Goal: Information Seeking & Learning: Learn about a topic

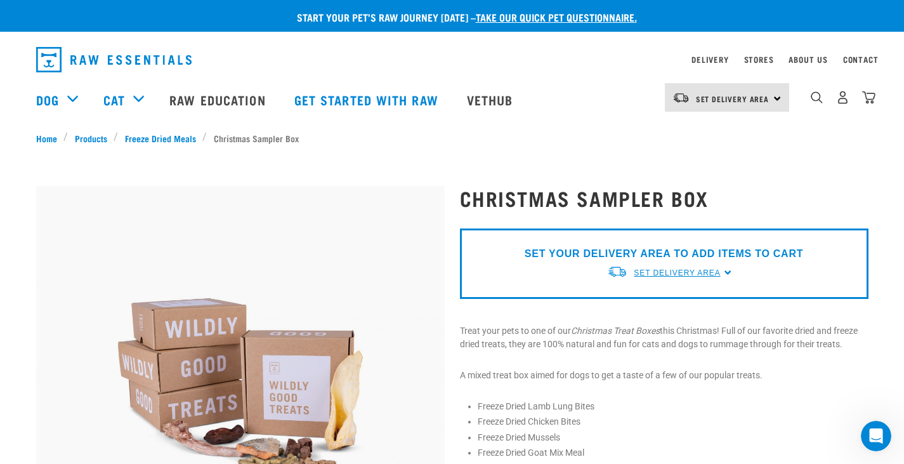
click at [658, 272] on span "Set Delivery Area" at bounding box center [677, 272] width 86 height 9
click at [636, 319] on link "[GEOGRAPHIC_DATA]" at bounding box center [670, 323] width 126 height 21
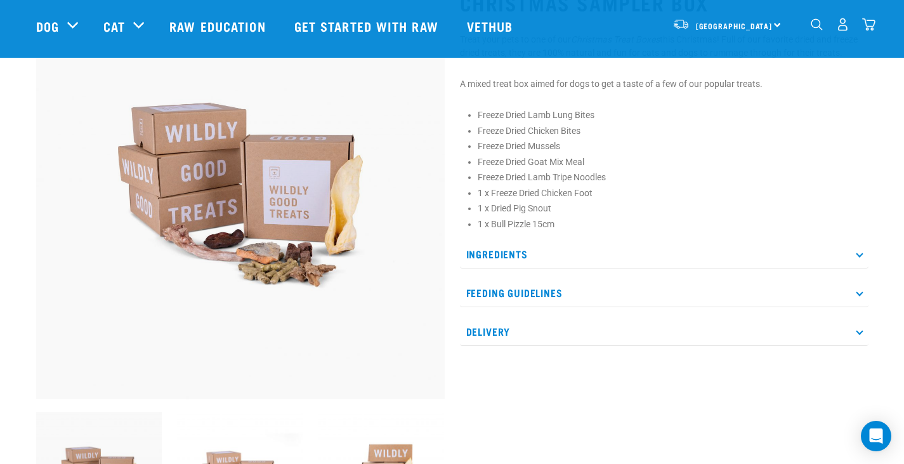
scroll to position [127, 0]
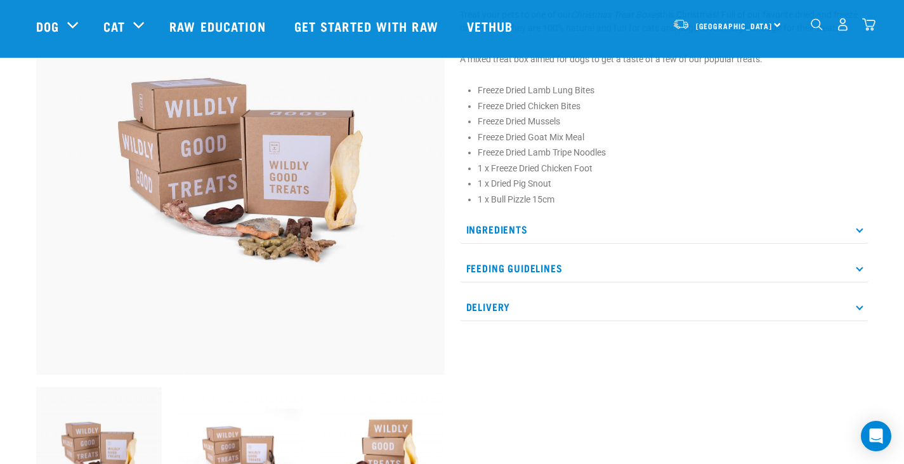
click at [617, 234] on p "Ingredients" at bounding box center [664, 229] width 408 height 29
click at [592, 301] on p "Delivery" at bounding box center [664, 306] width 408 height 29
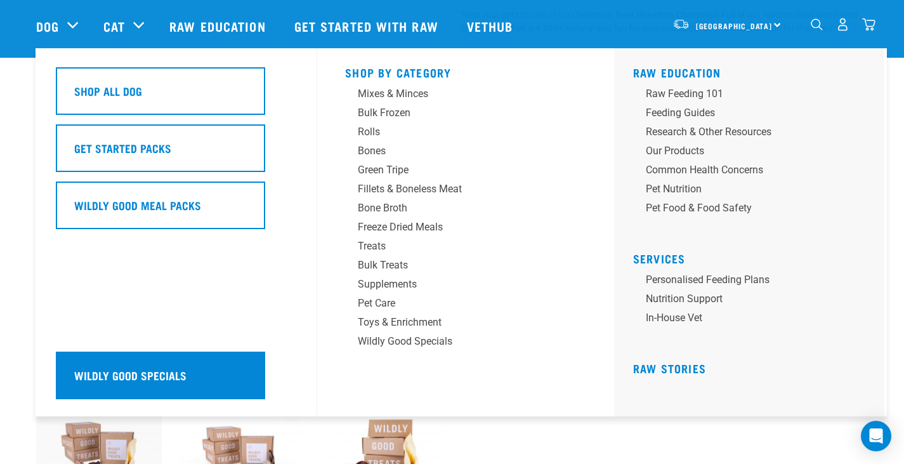
click at [191, 369] on div "Wildly Good Specials" at bounding box center [160, 375] width 209 height 48
